Goal: Transaction & Acquisition: Purchase product/service

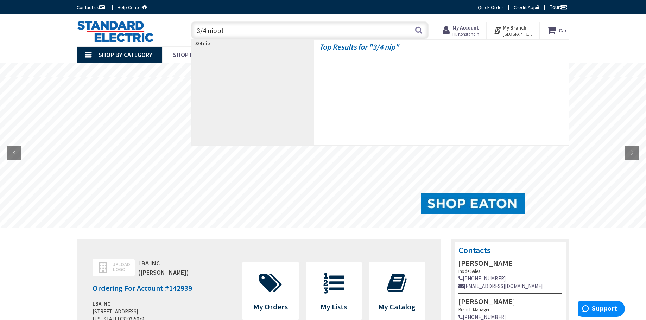
type input "3/4 nipple"
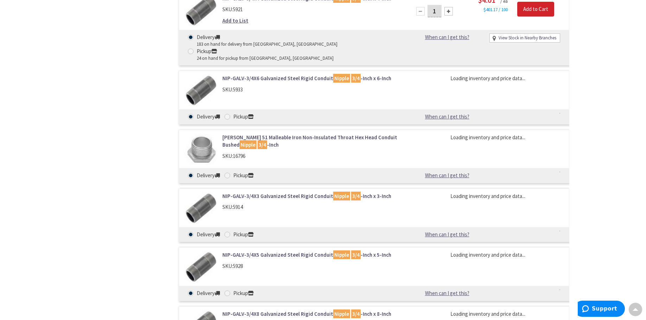
scroll to position [599, 0]
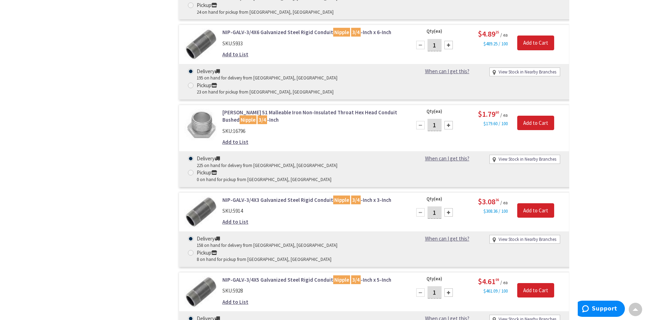
drag, startPoint x: 173, startPoint y: 73, endPoint x: 171, endPoint y: 185, distance: 112.3
click at [171, 192] on div "Crouse-Hinds 51D Die Cast Zinc Non-Insulated Hex Head Conduit Chase Nipple 3/4 …" at bounding box center [367, 230] width 405 height 1245
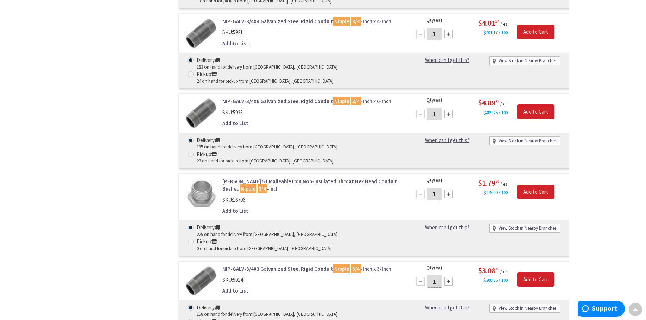
scroll to position [494, 0]
